Goal: Task Accomplishment & Management: Complete application form

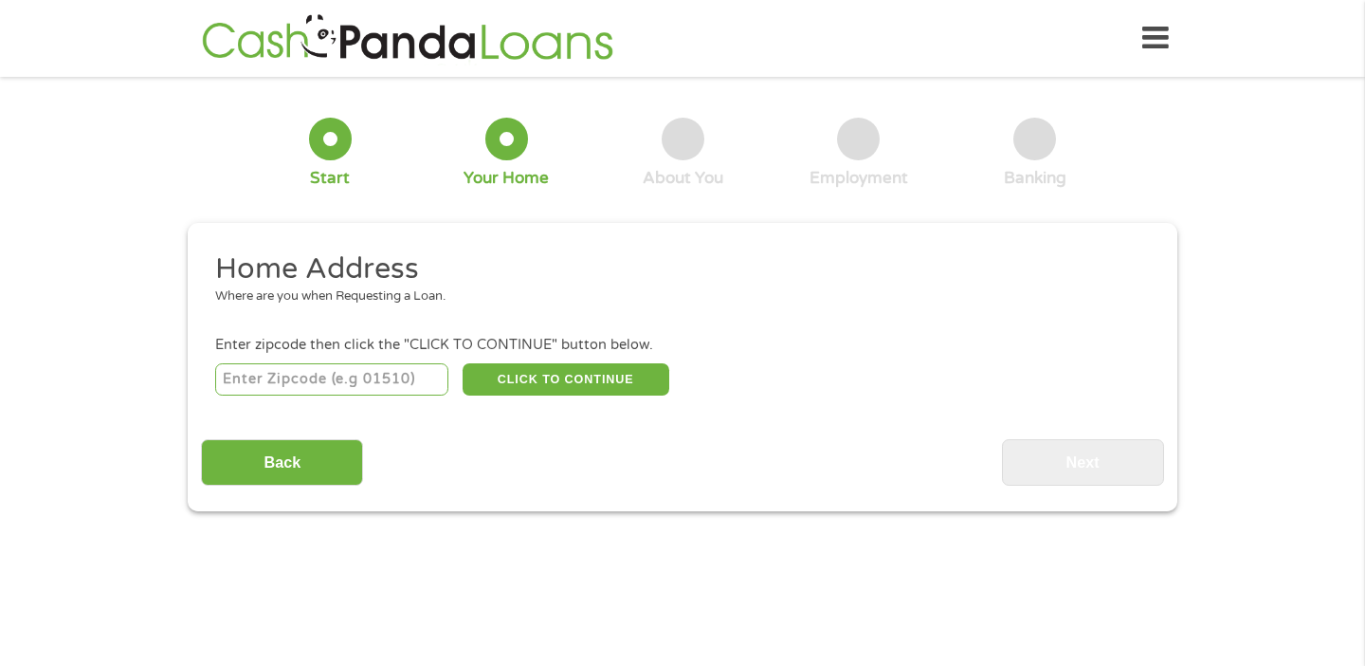
click at [325, 375] on input "number" at bounding box center [332, 379] width 234 height 32
type input "60007"
select select "[US_STATE]"
click at [553, 376] on button "CLICK TO CONTINUE" at bounding box center [566, 379] width 207 height 32
type input "60007"
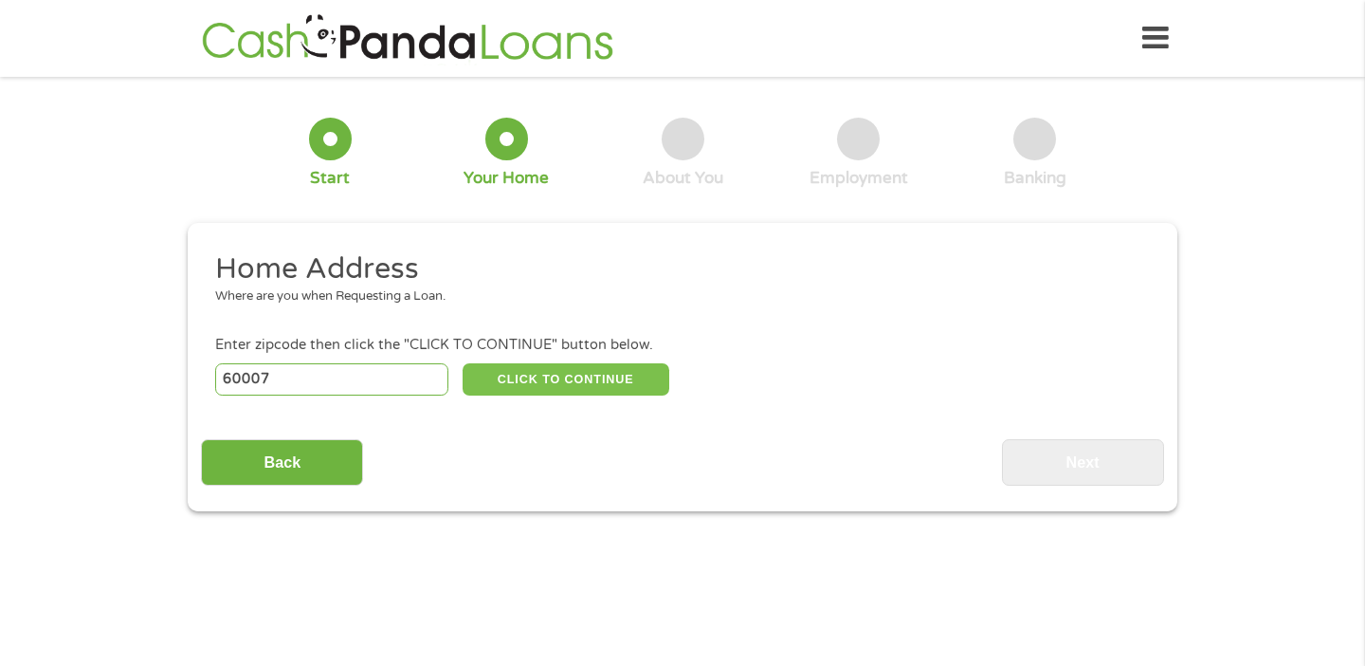
type input "[GEOGRAPHIC_DATA]"
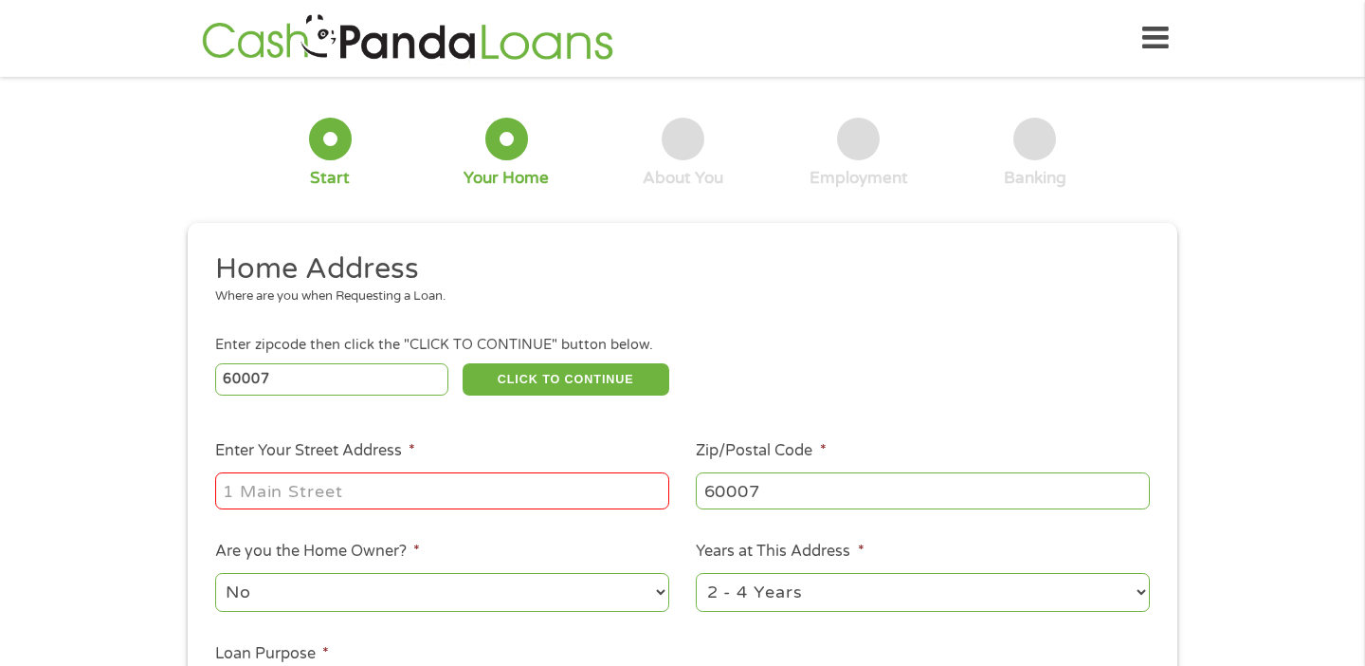
click at [522, 498] on input "Enter Your Street Address *" at bounding box center [442, 490] width 454 height 36
type input "266 tower ln"
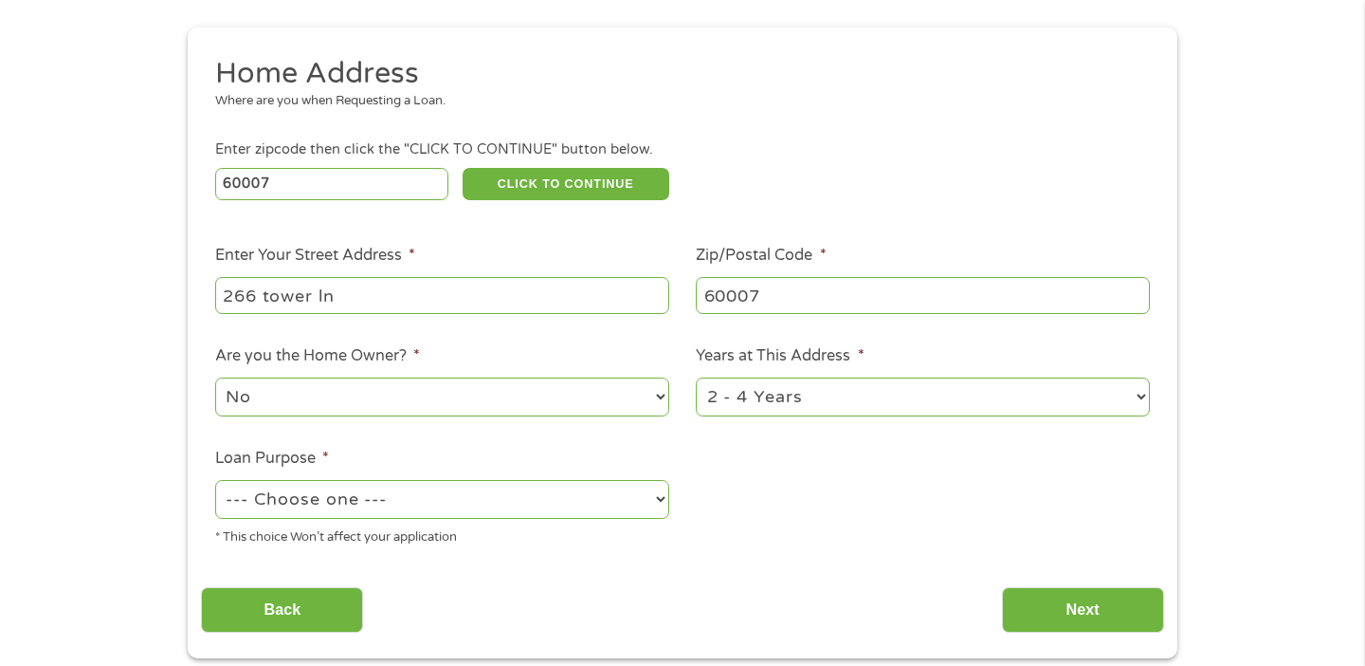
scroll to position [252, 0]
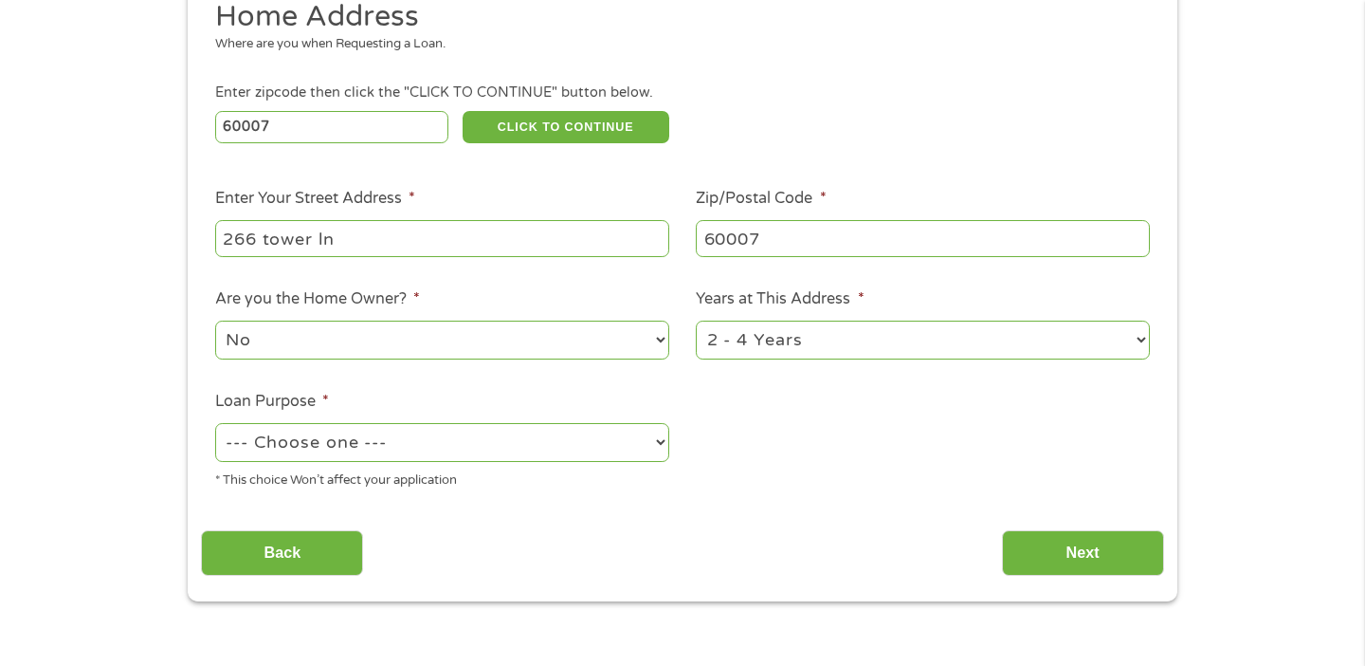
click at [802, 340] on select "1 Year or less 1 - 2 Years 2 - 4 Years Over 4 Years" at bounding box center [923, 339] width 454 height 39
select select "60months"
click at [696, 321] on select "1 Year or less 1 - 2 Years 2 - 4 Years Over 4 Years" at bounding box center [923, 339] width 454 height 39
click at [660, 440] on select "--- Choose one --- Pay Bills Debt Consolidation Home Improvement Major Purchase…" at bounding box center [442, 442] width 454 height 39
select select "debtconsolidation"
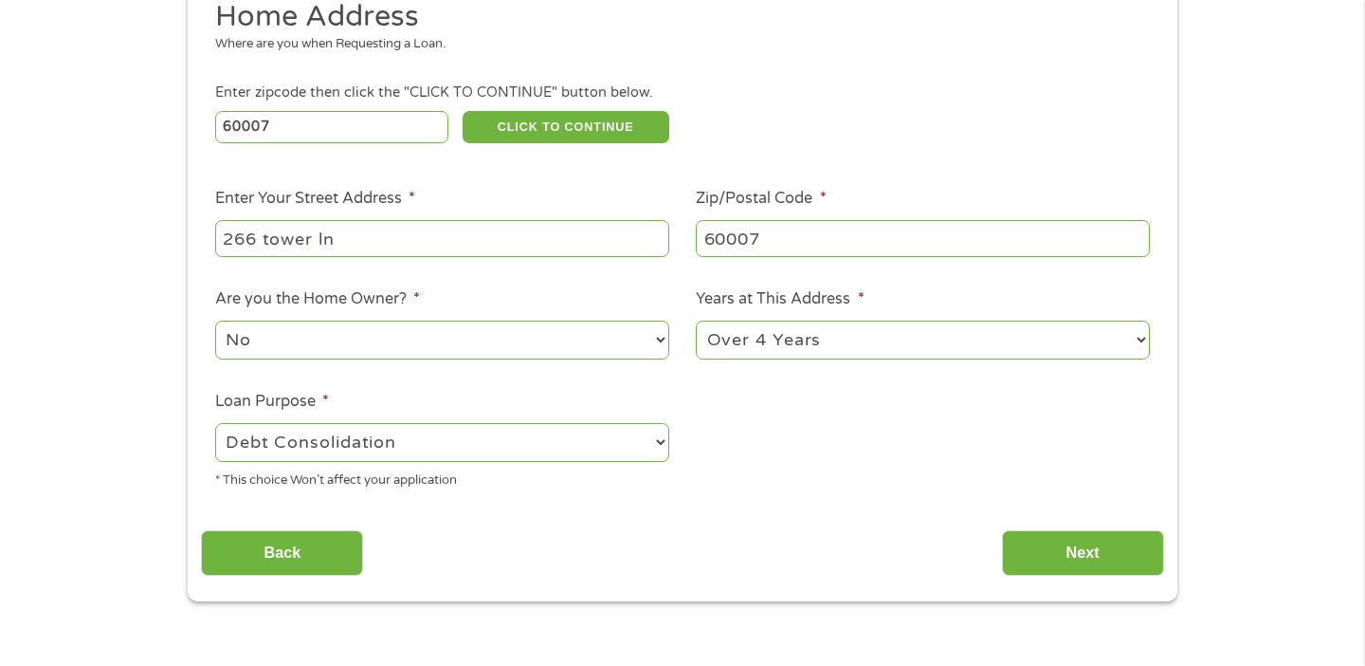
click at [215, 424] on select "--- Choose one --- Pay Bills Debt Consolidation Home Improvement Major Purchase…" at bounding box center [442, 442] width 454 height 39
click at [1056, 540] on input "Next" at bounding box center [1083, 553] width 162 height 46
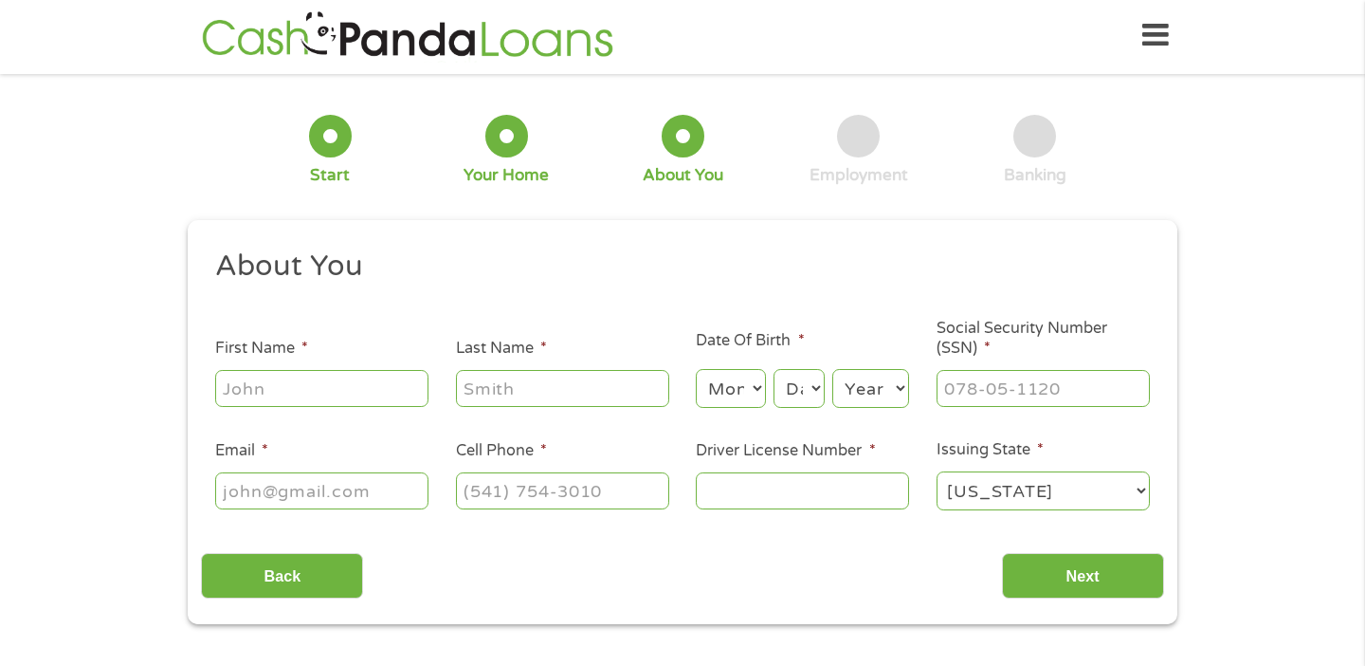
scroll to position [0, 0]
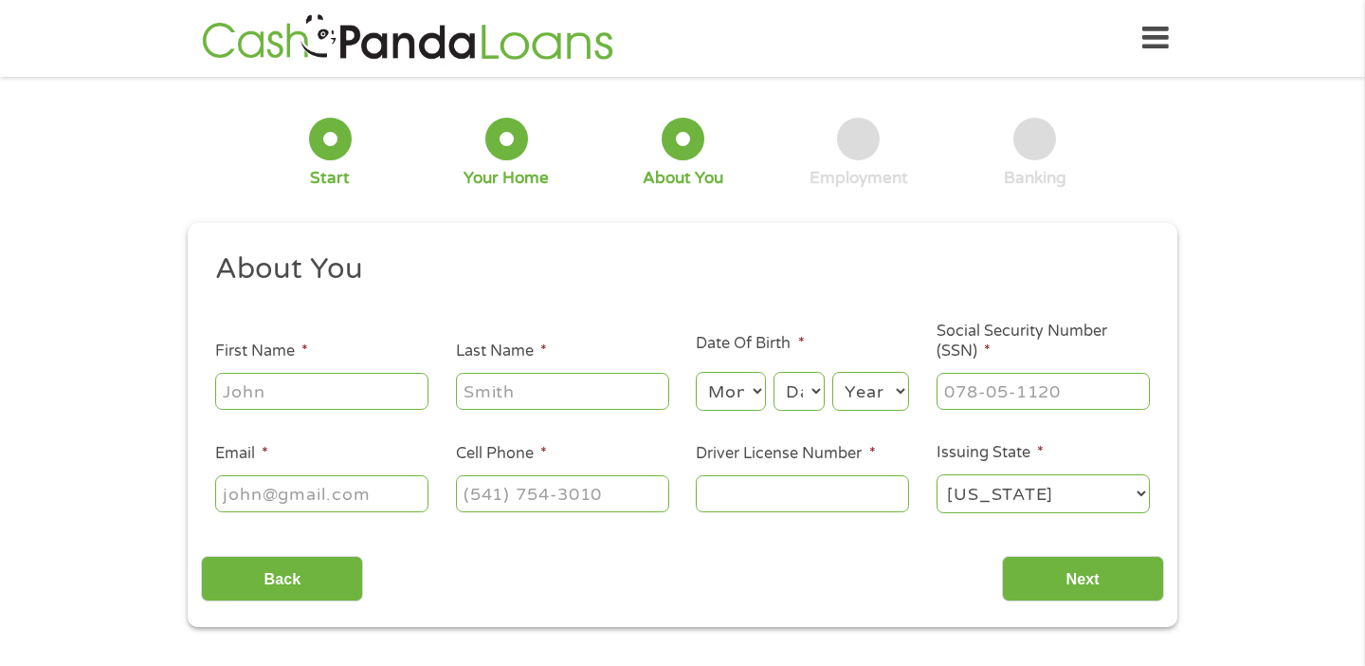
click at [391, 385] on input "First Name *" at bounding box center [321, 391] width 213 height 36
type input "[PERSON_NAME]"
type input "[EMAIL_ADDRESS][DOMAIN_NAME]"
type input "[PHONE_NUMBER]"
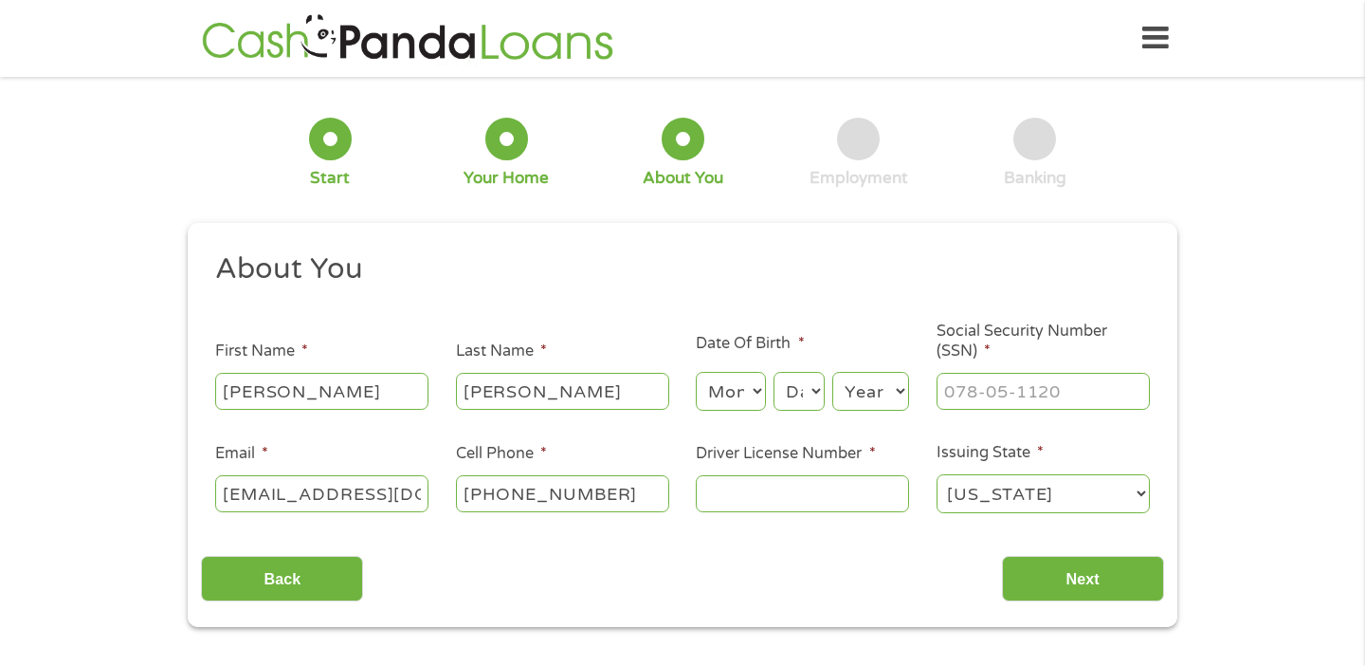
click at [754, 393] on select "Month 1 2 3 4 5 6 7 8 9 10 11 12" at bounding box center [730, 391] width 69 height 39
select select "4"
click at [696, 373] on select "Month 1 2 3 4 5 6 7 8 9 10 11 12" at bounding box center [730, 391] width 69 height 39
click at [808, 381] on select "Day 1 2 3 4 5 6 7 8 9 10 11 12 13 14 15 16 17 18 19 20 21 22 23 24 25 26 27 28 …" at bounding box center [799, 391] width 51 height 39
select select "15"
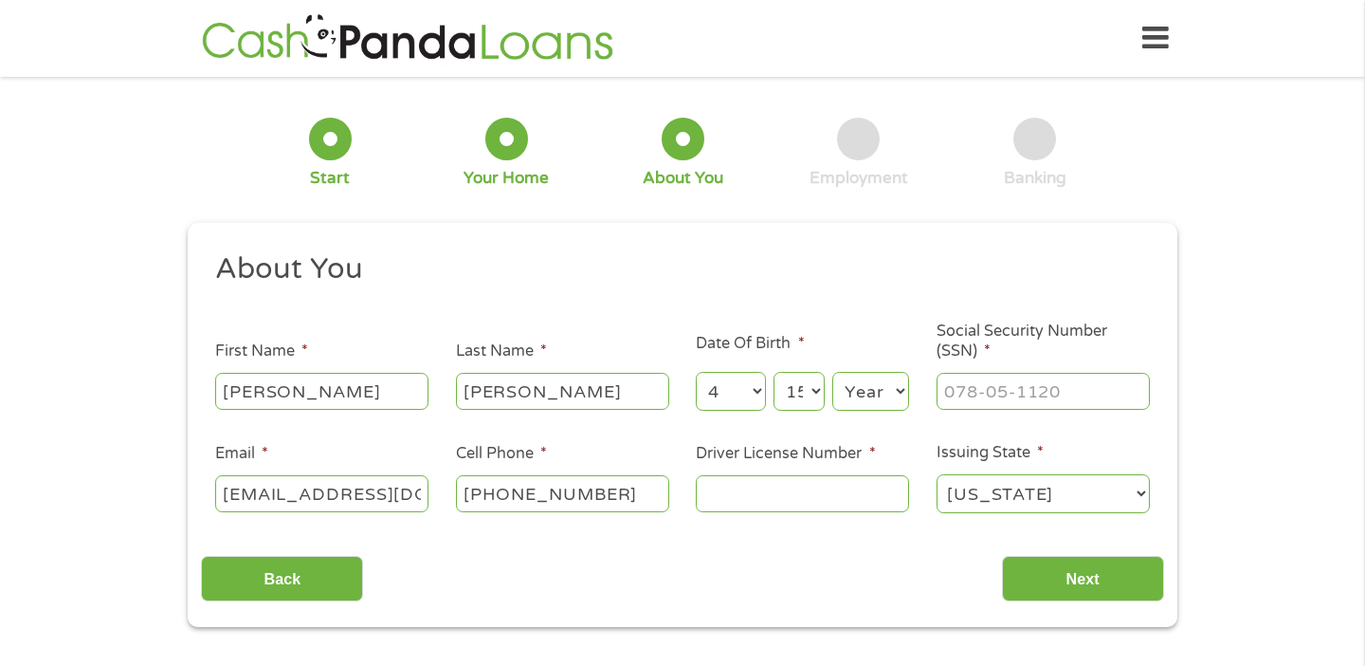
click at [774, 373] on select "Day 1 2 3 4 5 6 7 8 9 10 11 12 13 14 15 16 17 18 19 20 21 22 23 24 25 26 27 28 …" at bounding box center [799, 391] width 51 height 39
click at [883, 393] on select "Year [DATE] 2006 2005 2004 2003 2002 2001 2000 1999 1998 1997 1996 1995 1994 19…" at bounding box center [870, 391] width 77 height 39
select select "1969"
click at [832, 373] on select "Year [DATE] 2006 2005 2004 2003 2002 2001 2000 1999 1998 1997 1996 1995 1994 19…" at bounding box center [870, 391] width 77 height 39
click at [950, 395] on input "___-__-____" at bounding box center [1043, 391] width 213 height 36
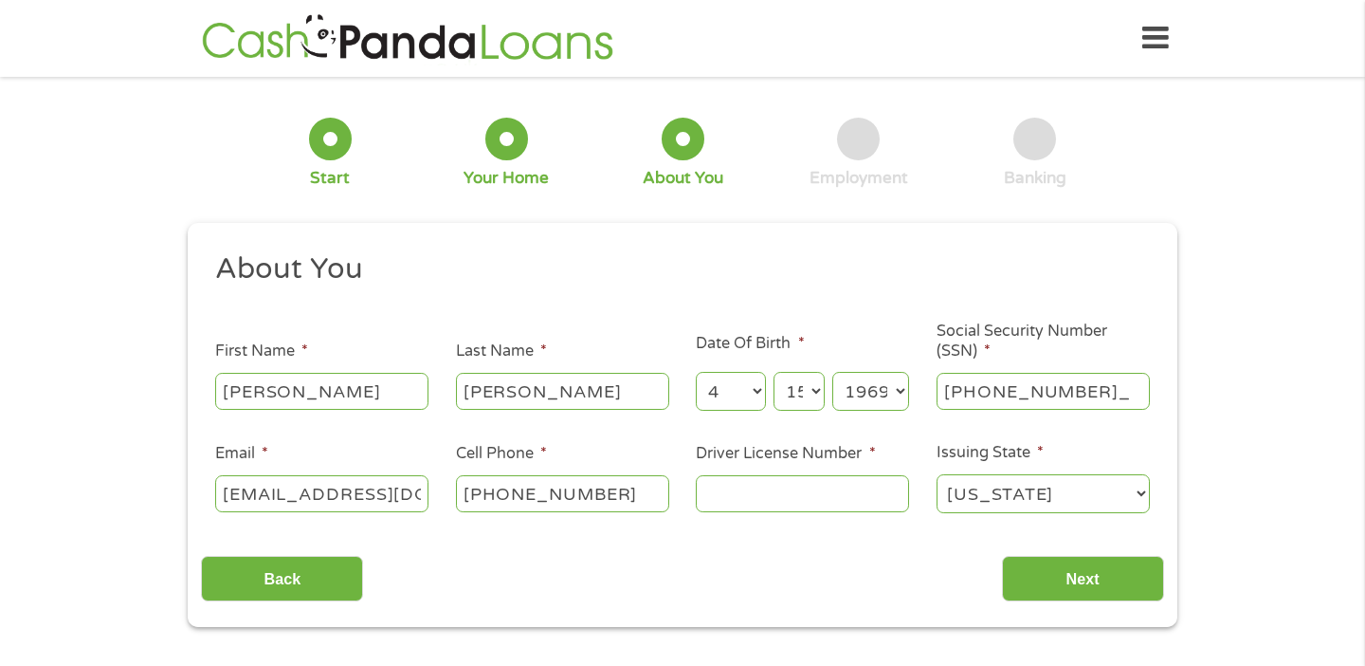
type input "346-68-9427"
click at [778, 493] on input "Driver License Number *" at bounding box center [802, 493] width 213 height 36
click at [767, 497] on input "Driver License Number *" at bounding box center [802, 493] width 213 height 36
type input "p46516269108"
click at [1079, 582] on input "Next" at bounding box center [1083, 579] width 162 height 46
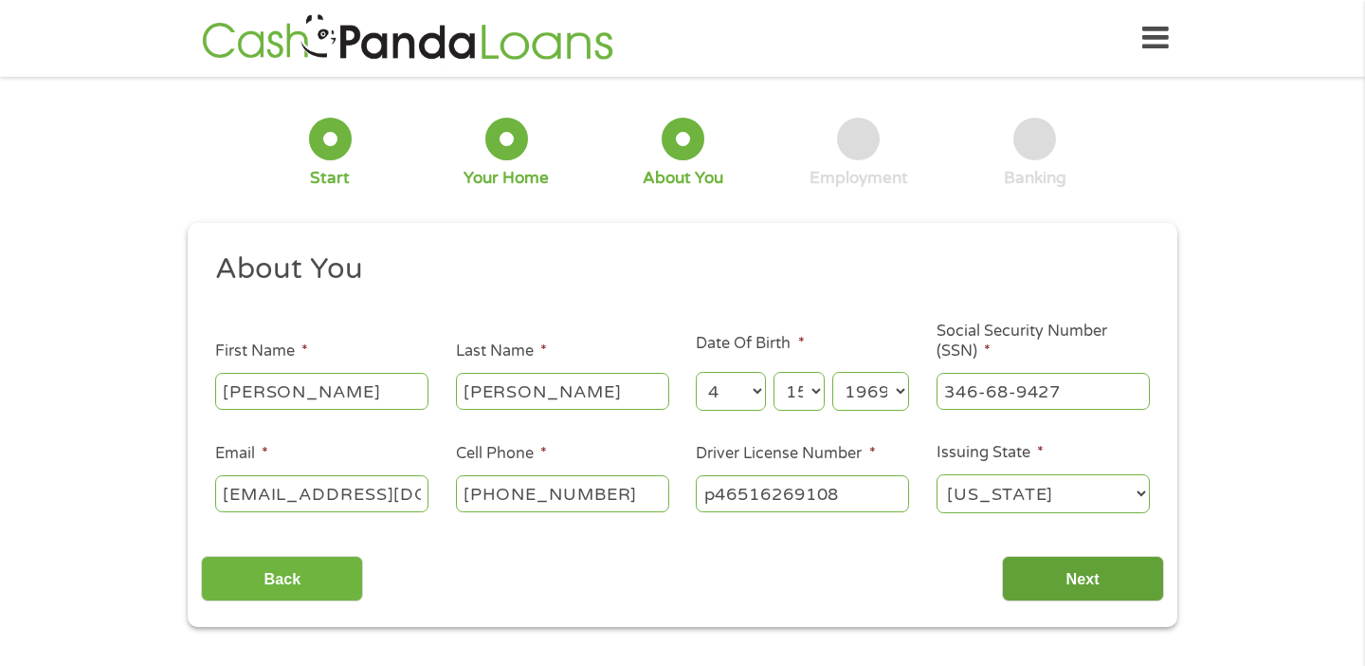
click at [1077, 567] on input "Next" at bounding box center [1083, 579] width 162 height 46
click at [1123, 496] on select "[US_STATE] [US_STATE] [US_STATE] [US_STATE] [US_STATE] [US_STATE] [US_STATE] [U…" at bounding box center [1043, 493] width 213 height 39
click at [937, 475] on select "[US_STATE] [US_STATE] [US_STATE] [US_STATE] [US_STATE] [US_STATE] [US_STATE] [U…" at bounding box center [1043, 493] width 213 height 39
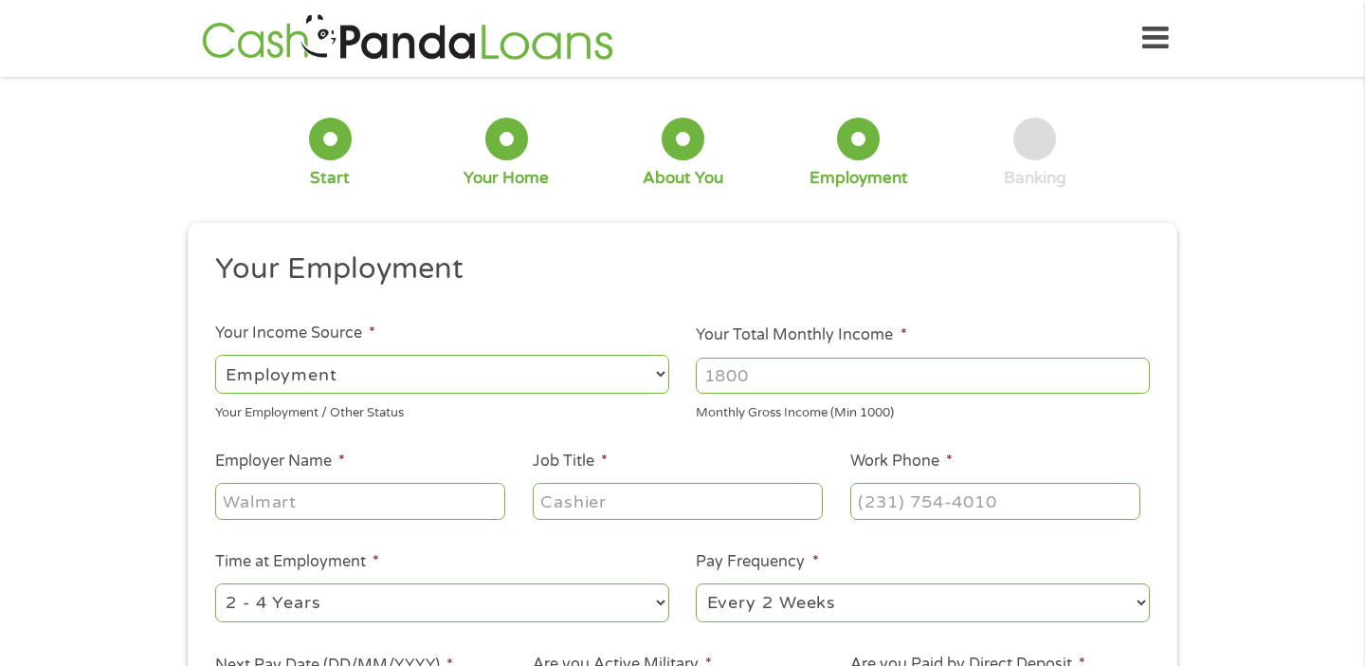
click at [1101, 581] on div "--- Choose one --- Every 2 Weeks Every Week Monthly Semi-Monthly" at bounding box center [923, 603] width 454 height 46
drag, startPoint x: 757, startPoint y: 371, endPoint x: 776, endPoint y: 378, distance: 21.3
click at [778, 379] on input "Your Total Monthly Income *" at bounding box center [923, 375] width 454 height 36
click at [776, 378] on input "Your Total Monthly Income *" at bounding box center [923, 375] width 454 height 36
type input "4600"
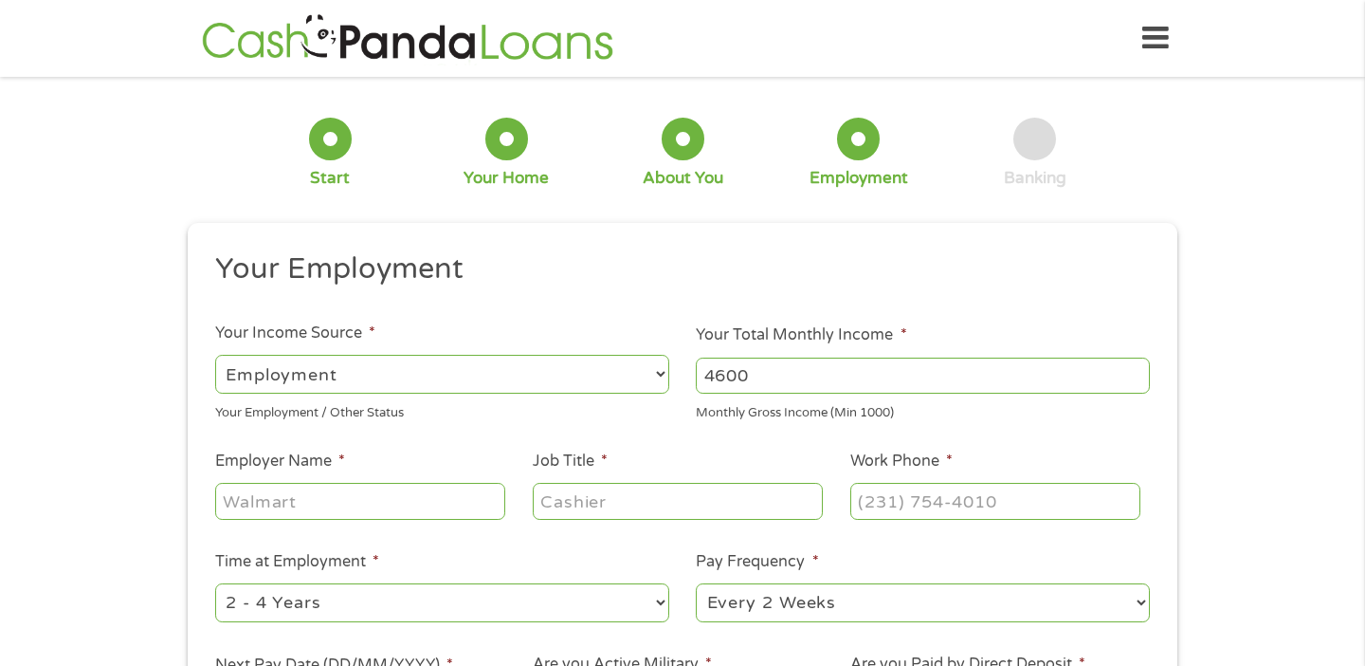
click at [647, 381] on select "--- Choose one --- Employment [DEMOGRAPHIC_DATA] Benefits" at bounding box center [442, 374] width 454 height 39
click at [215, 355] on select "--- Choose one --- Employment [DEMOGRAPHIC_DATA] Benefits" at bounding box center [442, 374] width 454 height 39
click at [417, 504] on input "Employer Name *" at bounding box center [360, 501] width 290 height 36
type input "ccsd59"
click at [602, 484] on input "Job Title *" at bounding box center [678, 501] width 290 height 36
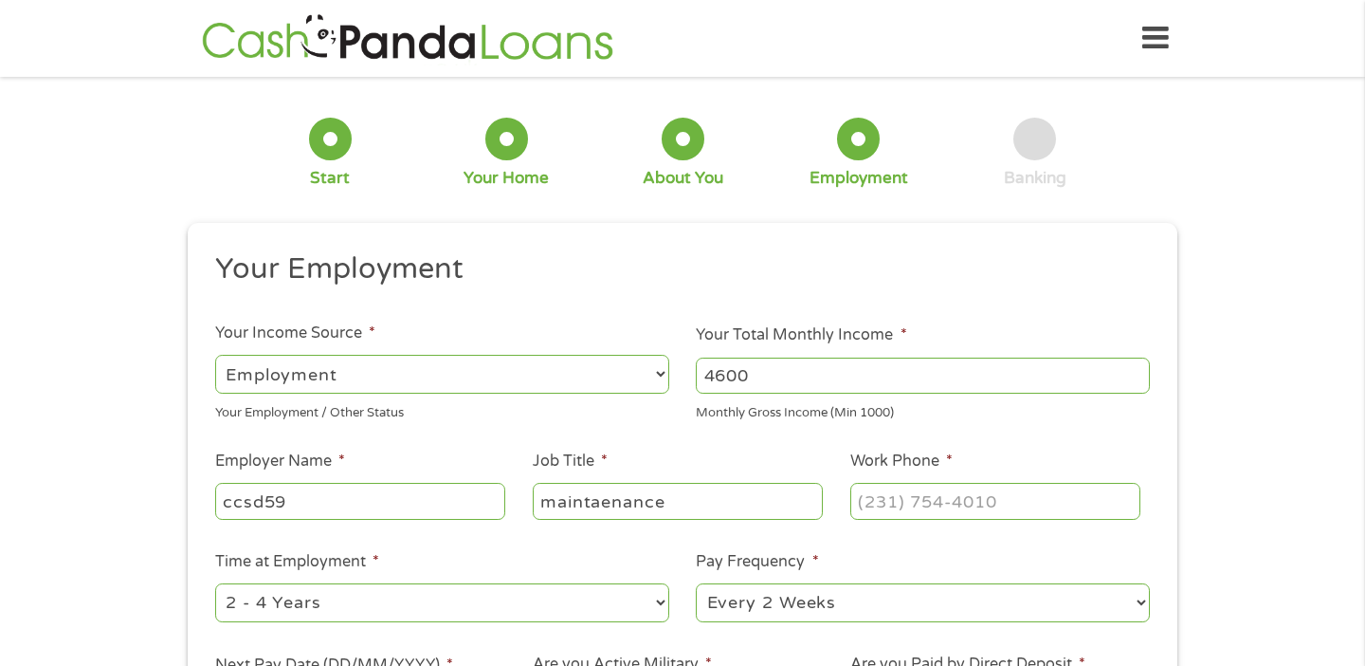
type input "maintaenance"
click at [898, 507] on input "(___) ___-____" at bounding box center [995, 501] width 290 height 36
type input "[PHONE_NUMBER]"
click at [659, 606] on select "--- Choose one --- 1 Year or less 1 - 2 Years 2 - 4 Years Over 4 Years" at bounding box center [442, 602] width 454 height 39
select select "60months"
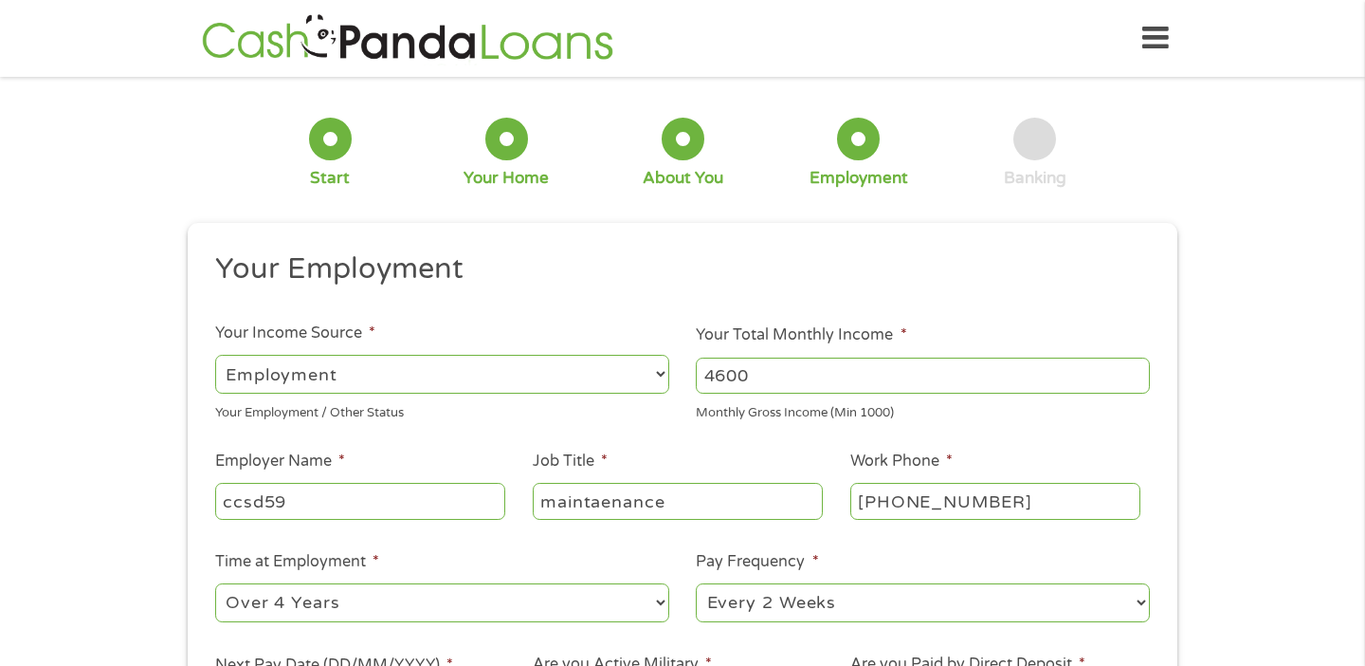
click at [215, 583] on select "--- Choose one --- 1 Year or less 1 - 2 Years 2 - 4 Years Over 4 Years" at bounding box center [442, 602] width 454 height 39
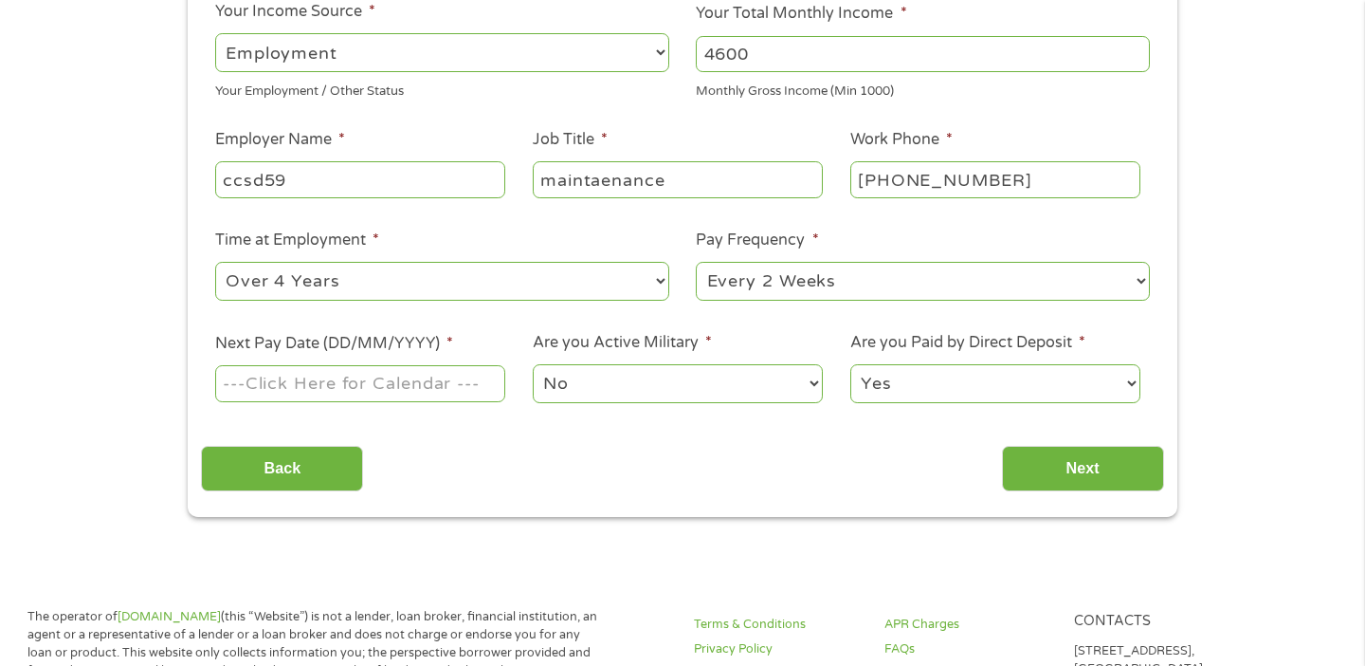
scroll to position [338, 0]
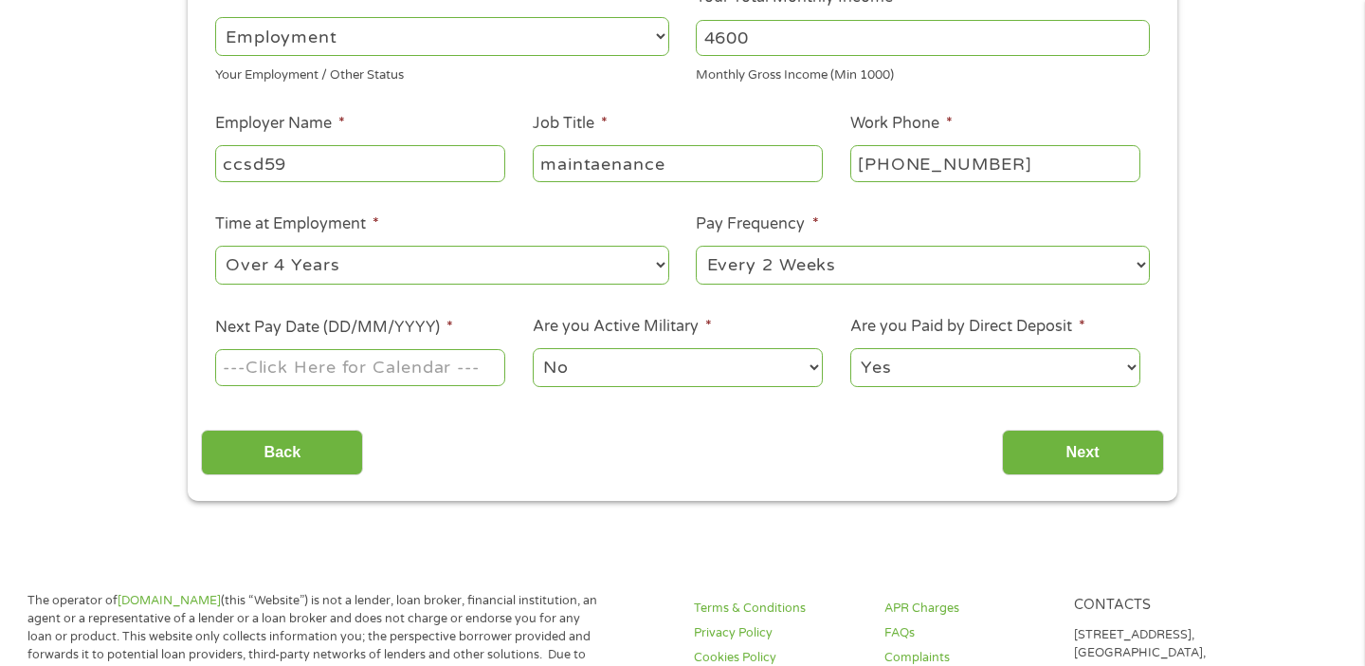
click at [425, 368] on input "Next Pay Date (DD/MM/YYYY) *" at bounding box center [360, 367] width 290 height 36
click at [529, 472] on div "Back Next" at bounding box center [682, 445] width 962 height 60
click at [315, 450] on input "Back" at bounding box center [282, 452] width 162 height 46
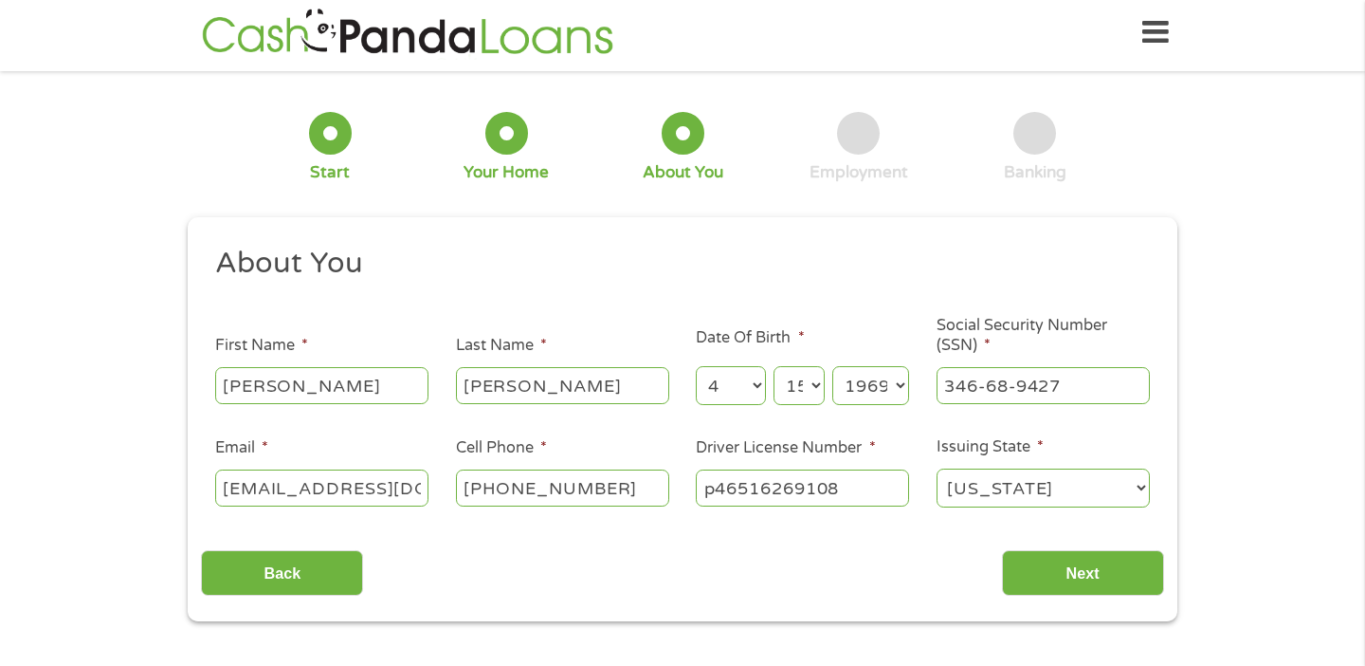
scroll to position [0, 0]
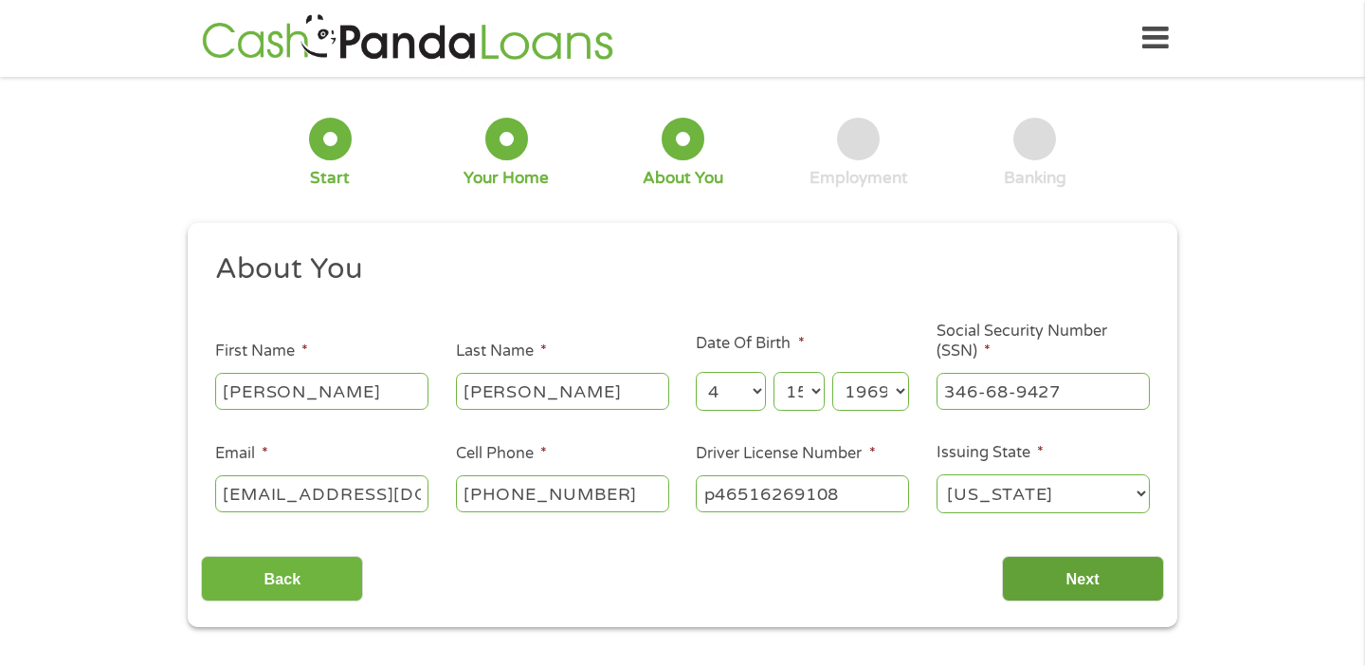
click at [1049, 575] on input "Next" at bounding box center [1083, 579] width 162 height 46
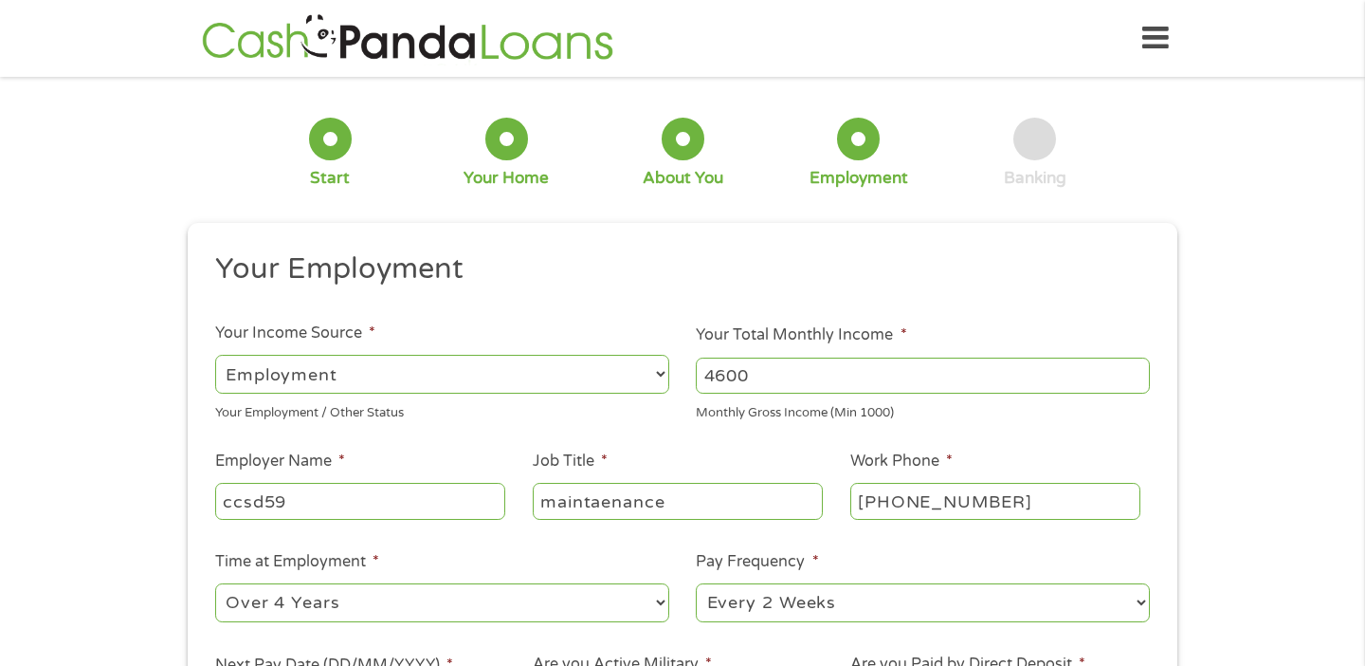
click at [599, 502] on input "maintaenance" at bounding box center [678, 501] width 290 height 36
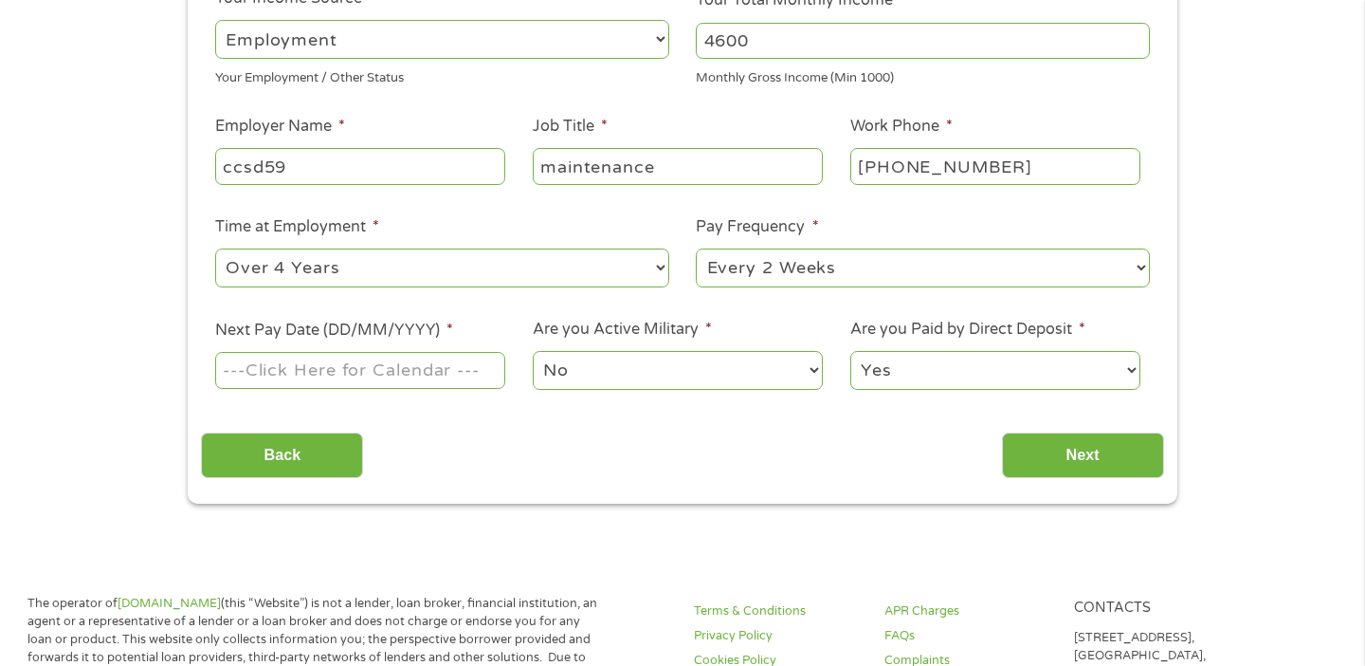
scroll to position [339, 0]
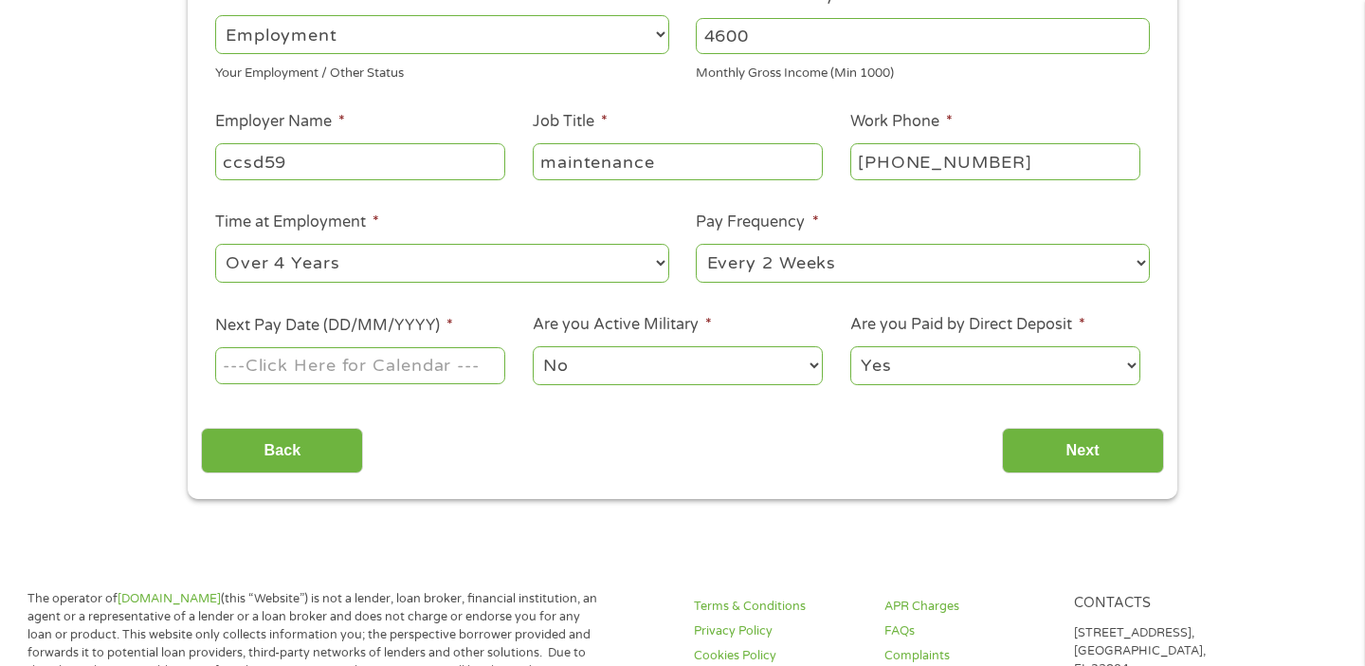
type input "maintenance"
click at [424, 363] on input "Next Pay Date (DD/MM/YYYY) *" at bounding box center [360, 365] width 290 height 36
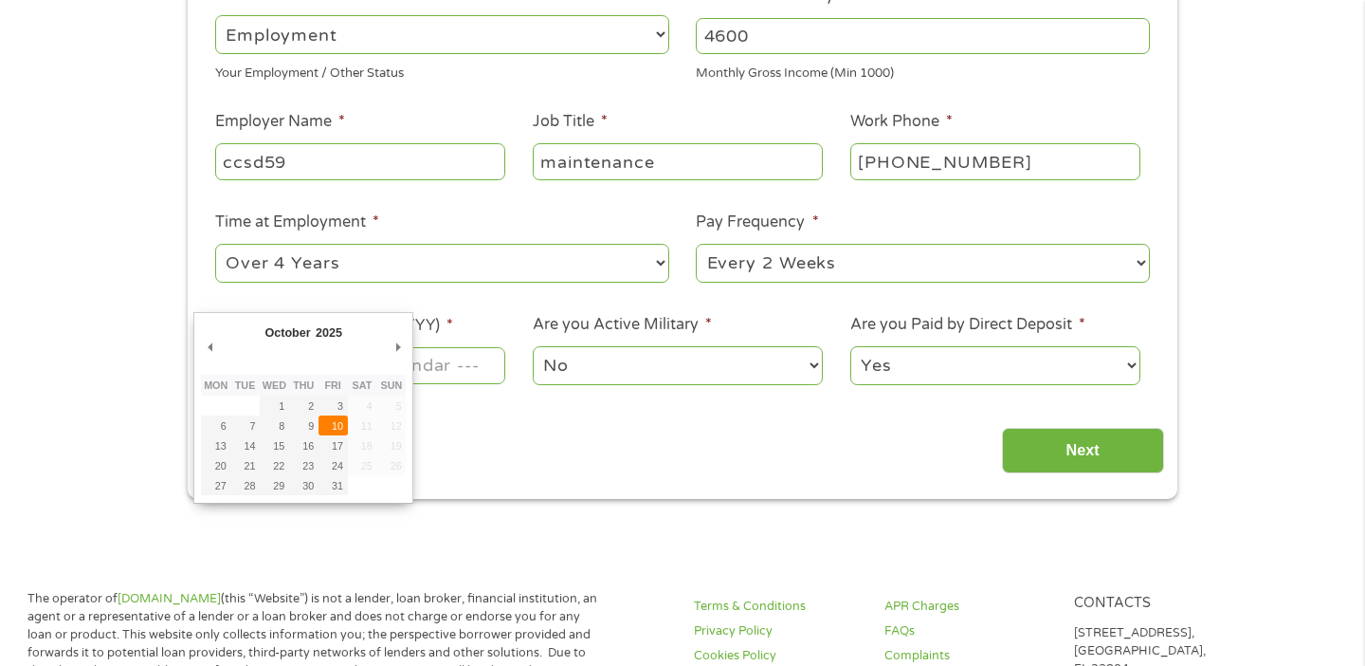
type input "[DATE]"
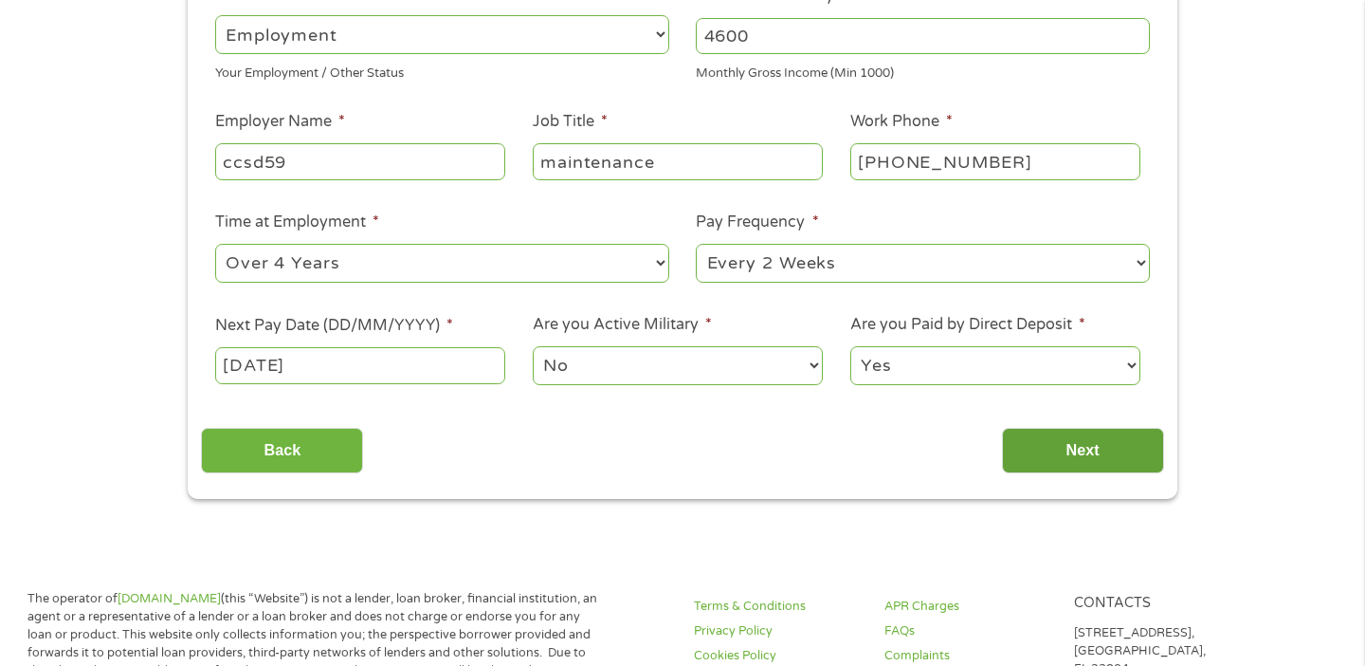
click at [1082, 451] on input "Next" at bounding box center [1083, 451] width 162 height 46
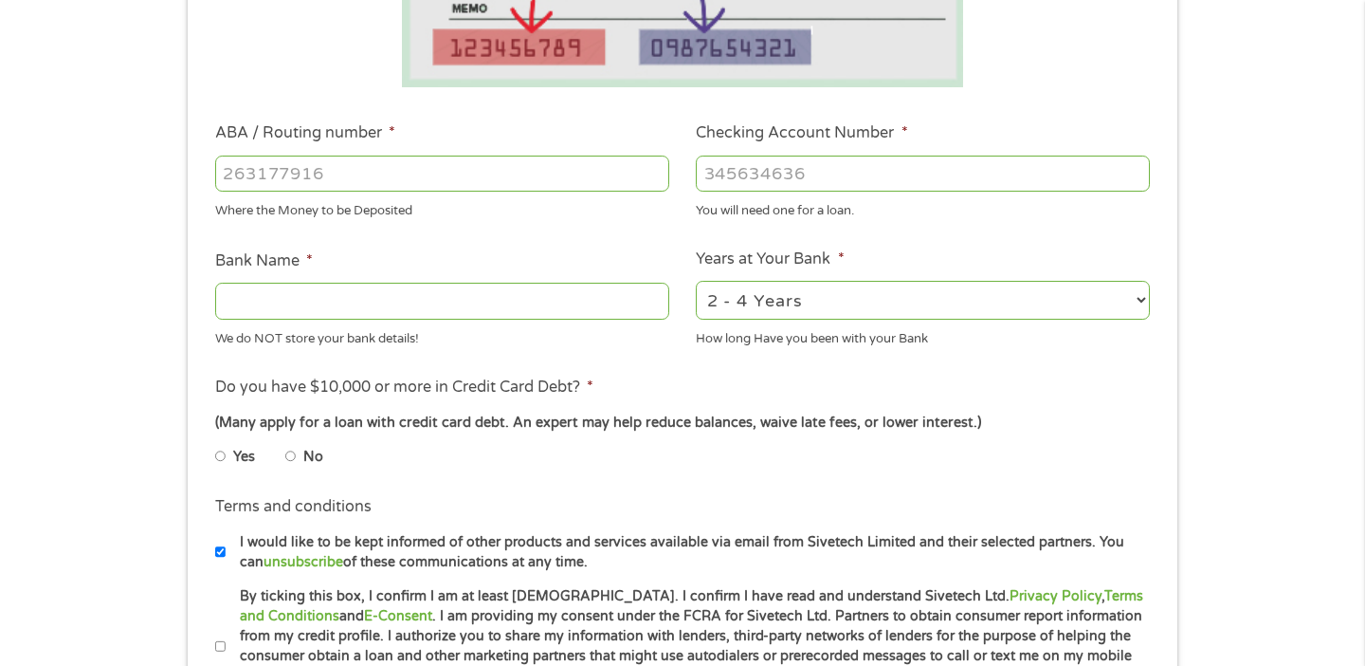
scroll to position [524, 0]
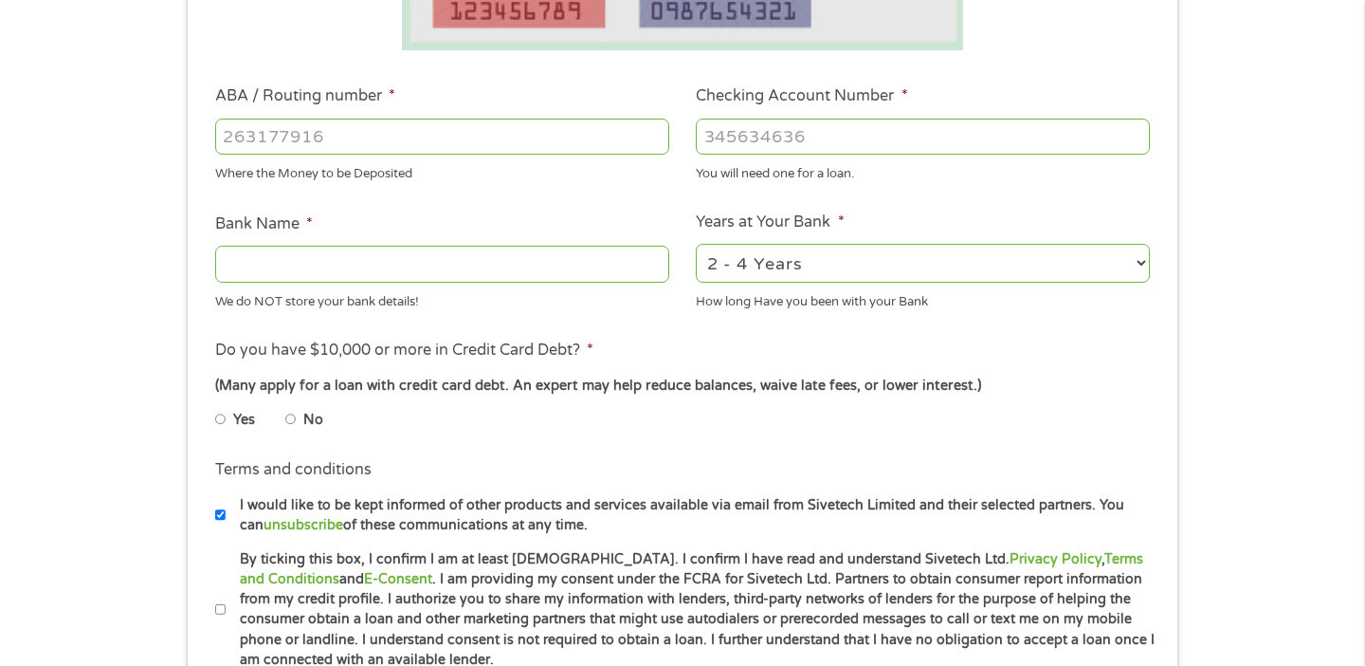
click at [613, 140] on input "ABA / Routing number *" at bounding box center [442, 137] width 454 height 36
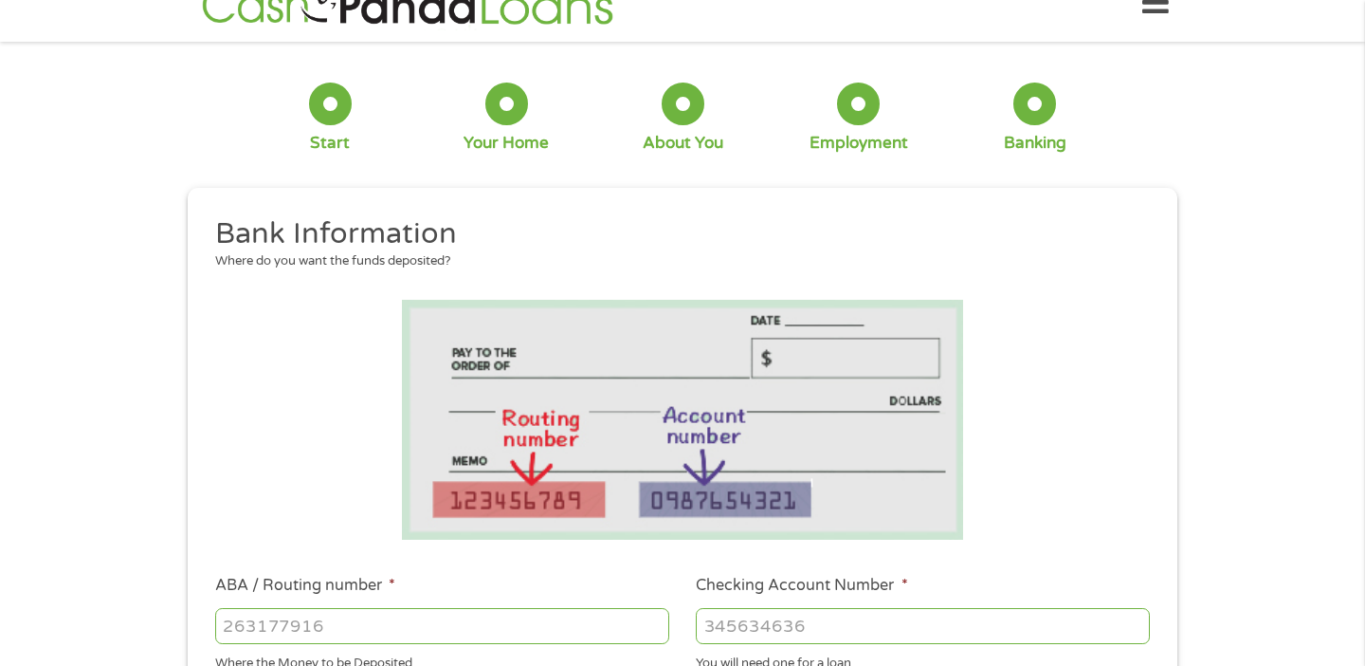
scroll to position [0, 0]
